Goal: Information Seeking & Learning: Find specific page/section

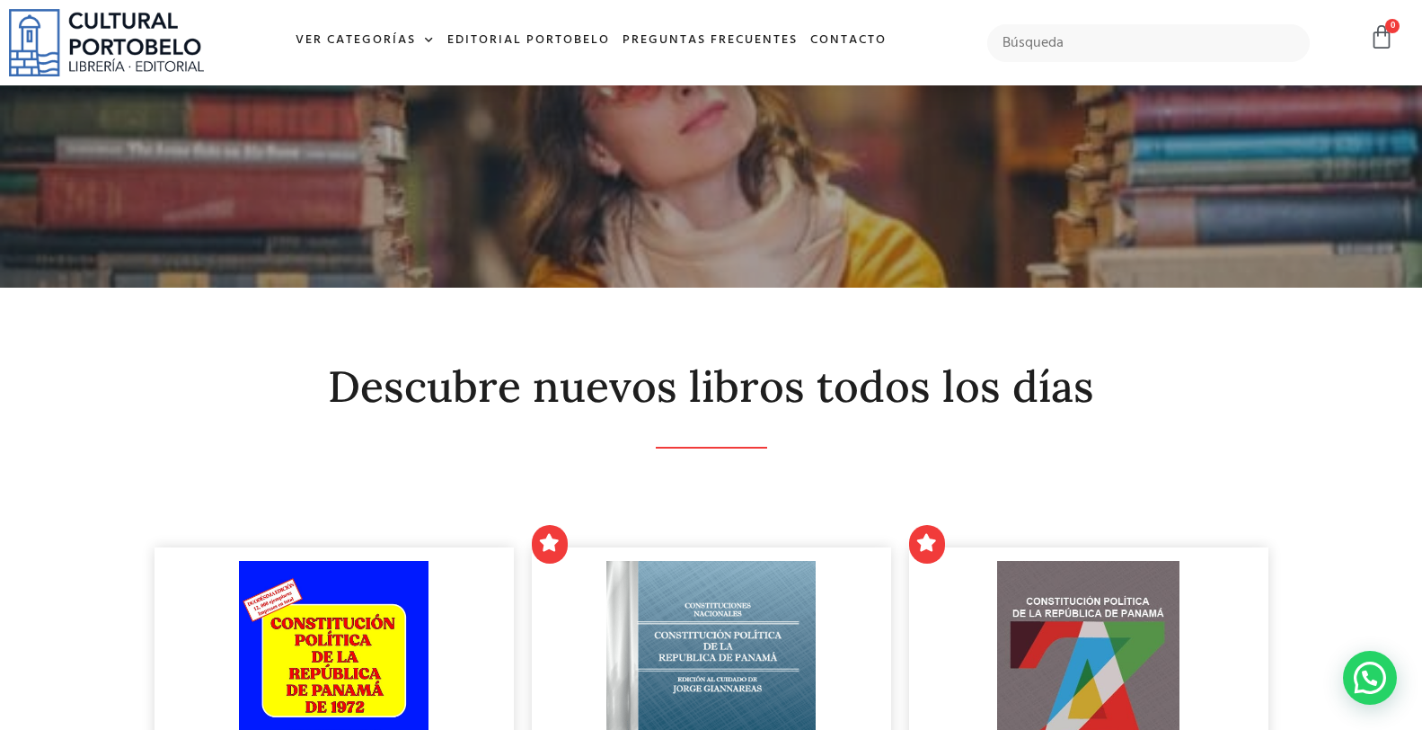
scroll to position [332, 0]
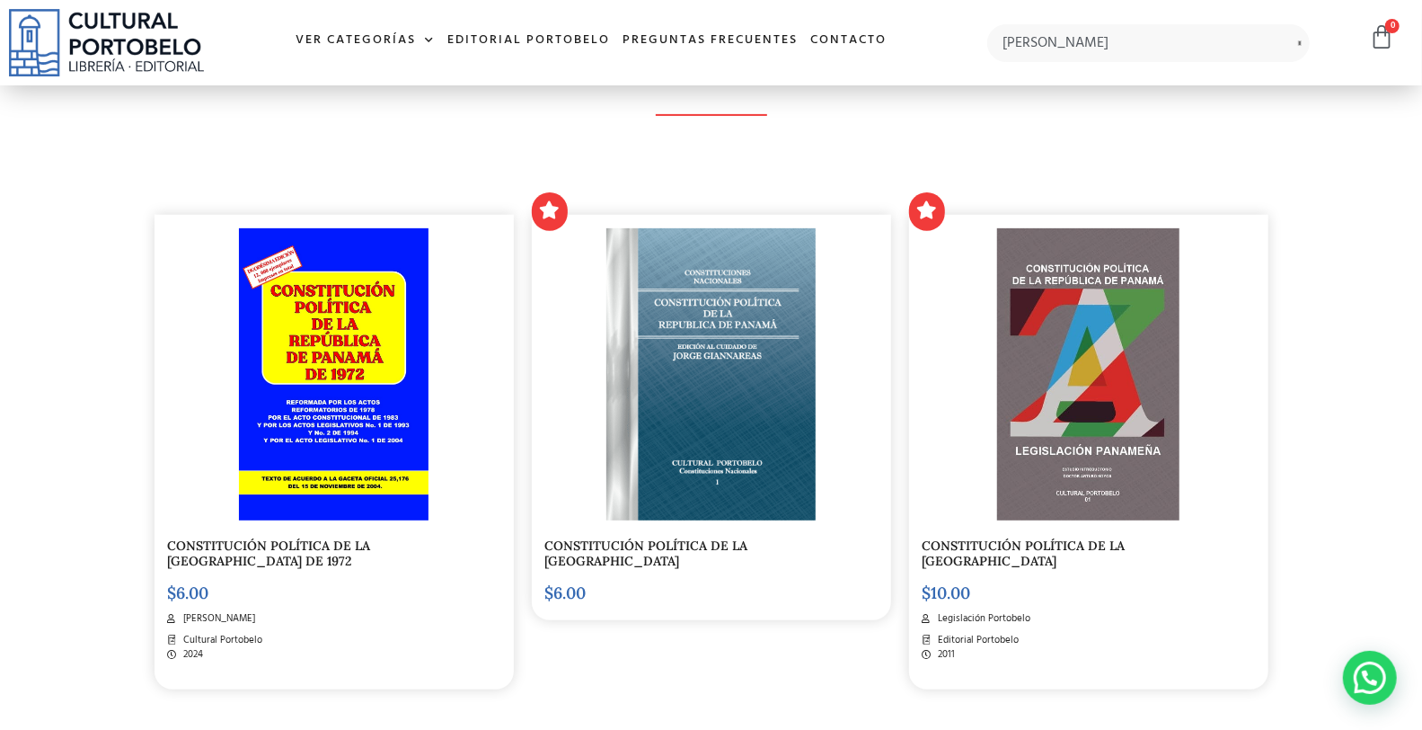
type input "[PERSON_NAME]"
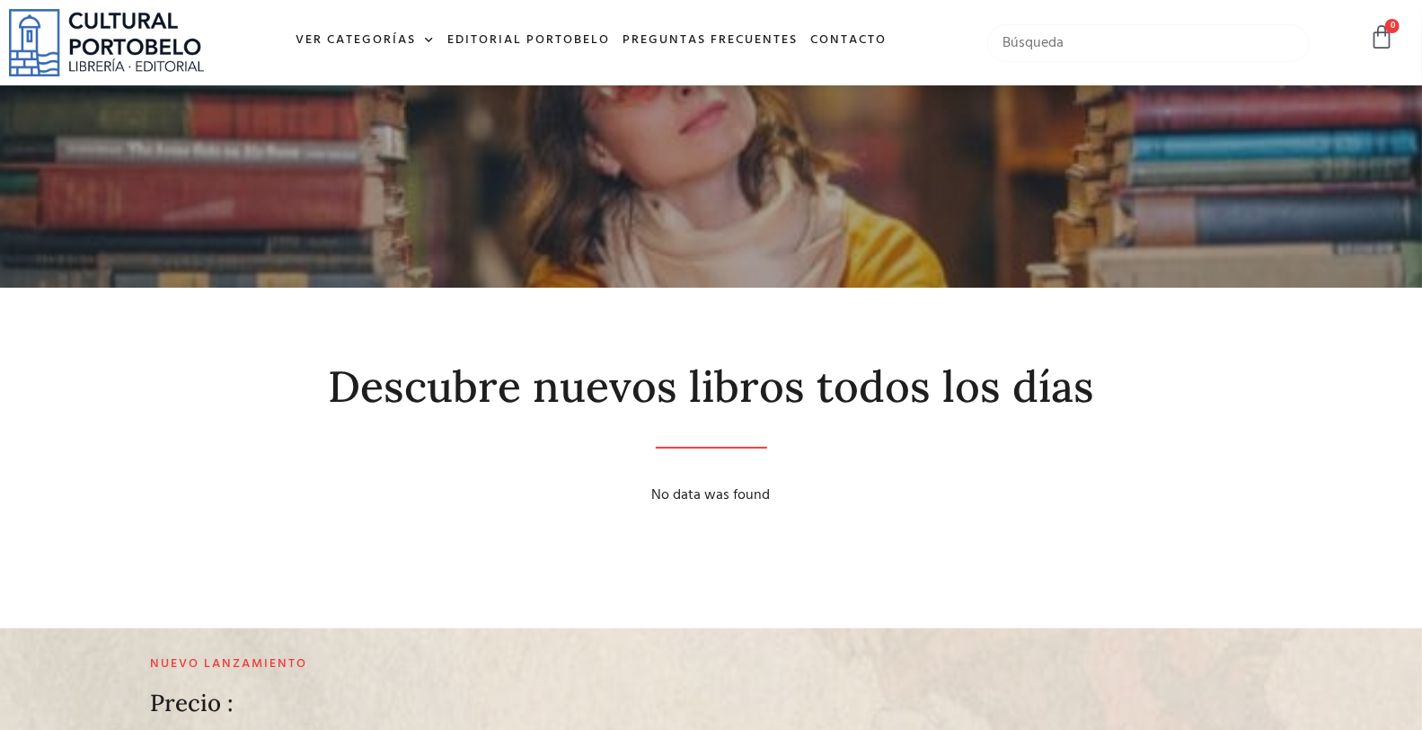
click at [1078, 48] on input "text" at bounding box center [1149, 43] width 322 height 38
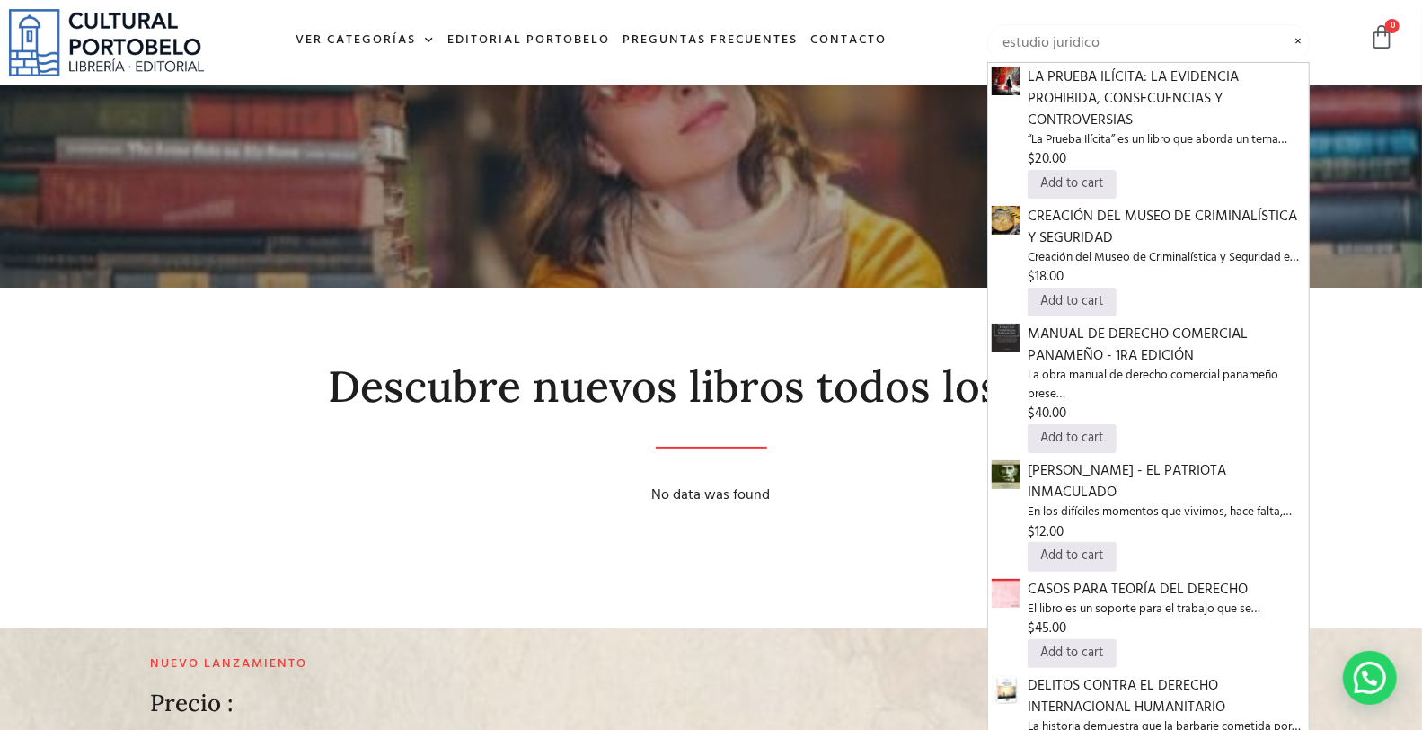
type input "estudio juridico"
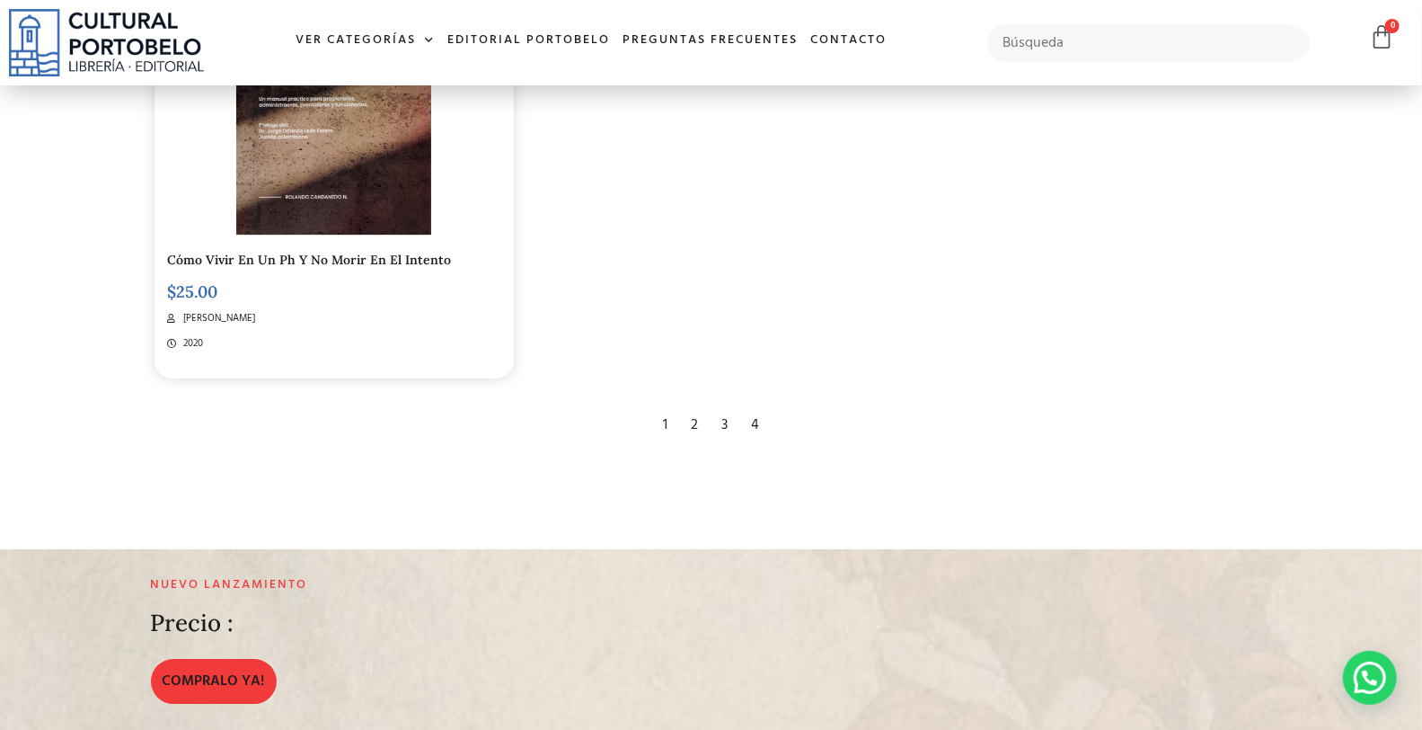
scroll to position [3461, 0]
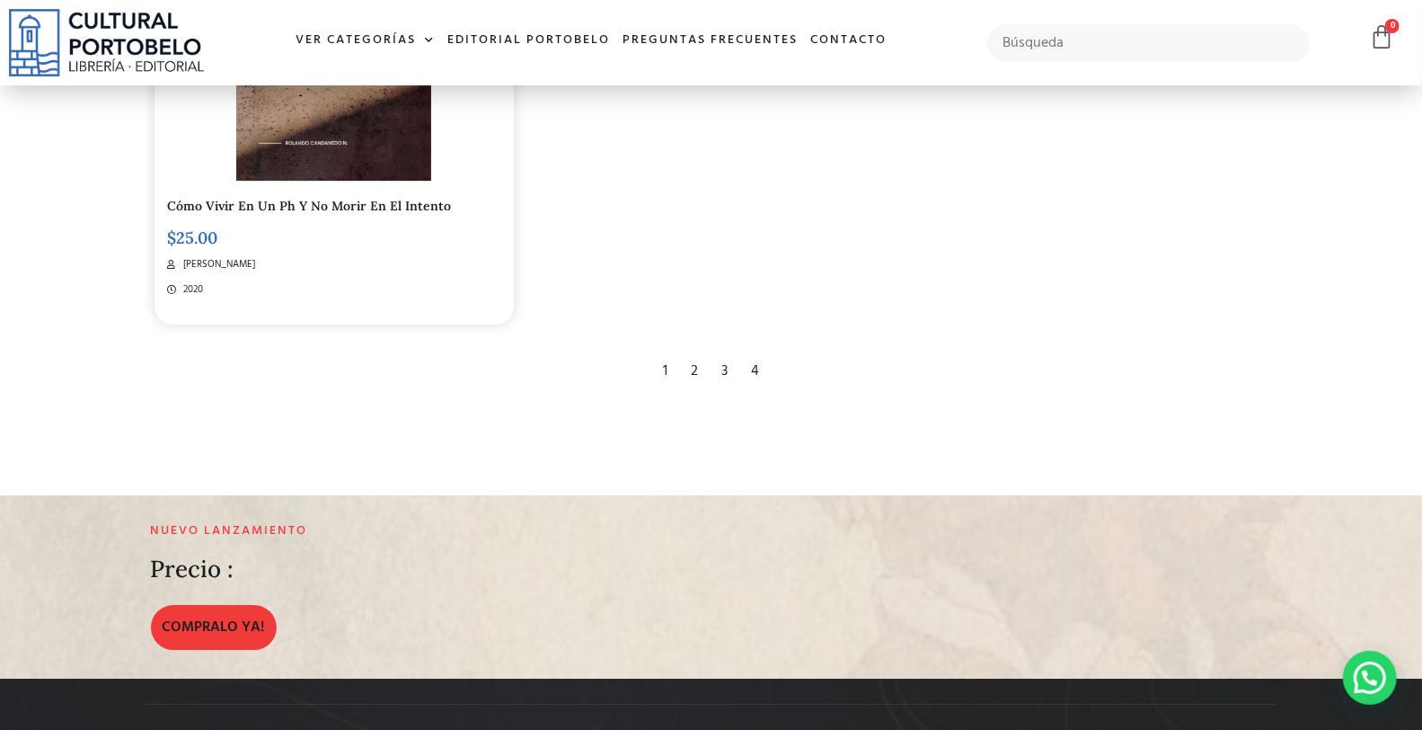
click at [696, 371] on div "2" at bounding box center [694, 371] width 25 height 40
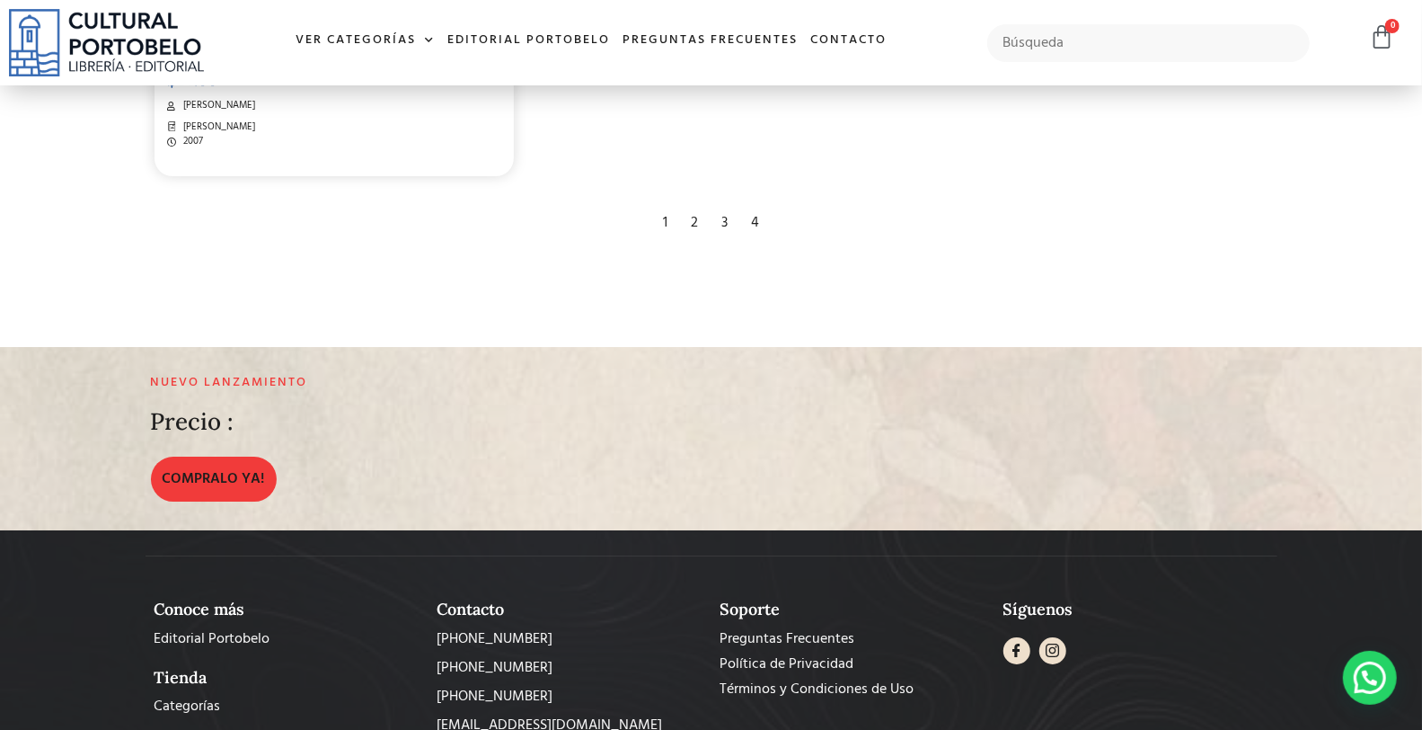
scroll to position [3314, 0]
